Goal: Task Accomplishment & Management: Manage account settings

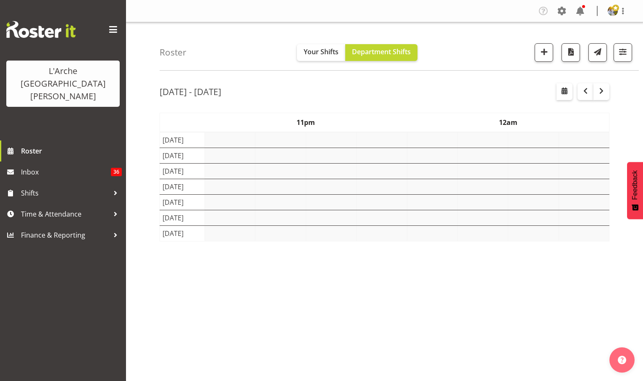
select select "shift"
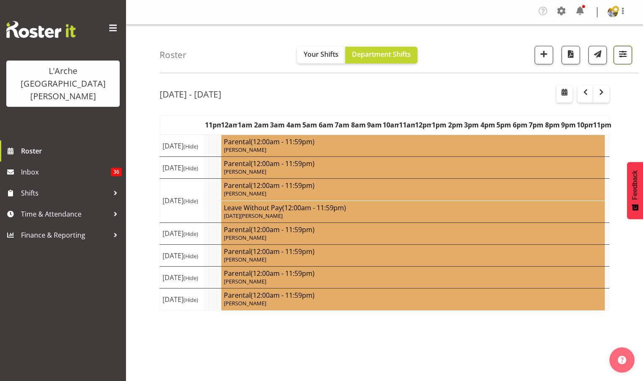
click at [629, 58] on span "button" at bounding box center [623, 53] width 11 height 11
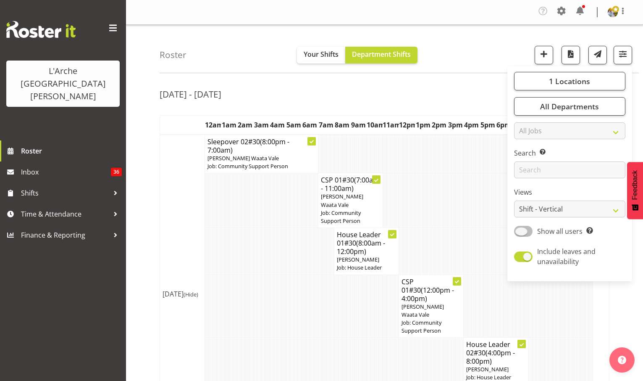
click at [518, 231] on span at bounding box center [523, 231] width 18 height 11
click at [518, 231] on input "Show all users Show only rostered employees" at bounding box center [516, 230] width 5 height 5
checkbox input "true"
click at [524, 209] on select "Staff Role Shift - Horizontal Shift - Vertical Staff - Location" at bounding box center [569, 208] width 111 height 17
select select "staff"
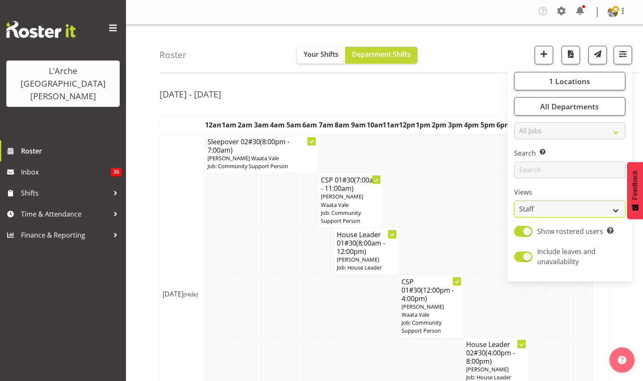
click at [515, 200] on select "Staff Role Shift - Horizontal Shift - Vertical Staff - Location" at bounding box center [569, 208] width 111 height 17
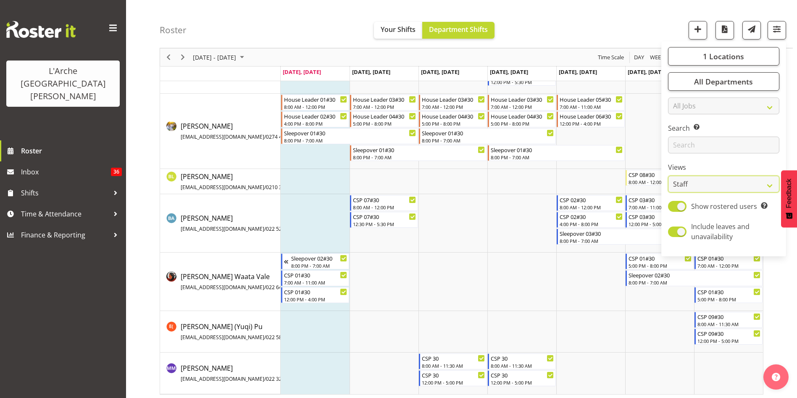
scroll to position [105, 0]
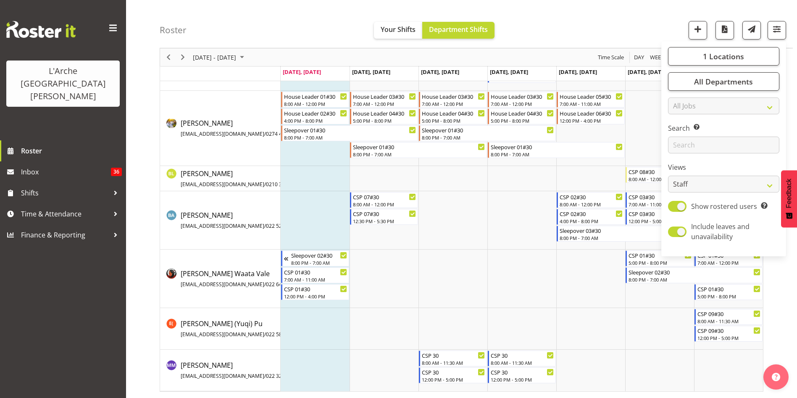
click at [643, 315] on div "[DATE] - [DATE] [DATE] Day Week Fortnight Month calendar Month Agenda Time Scal…" at bounding box center [479, 186] width 638 height 423
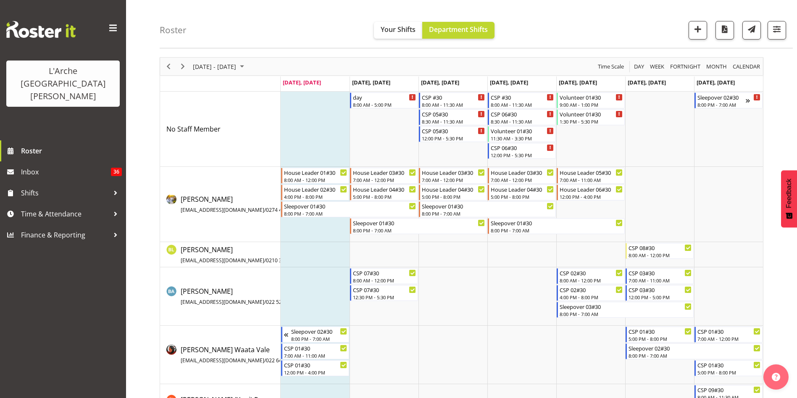
scroll to position [31, 0]
